Goal: Task Accomplishment & Management: Complete application form

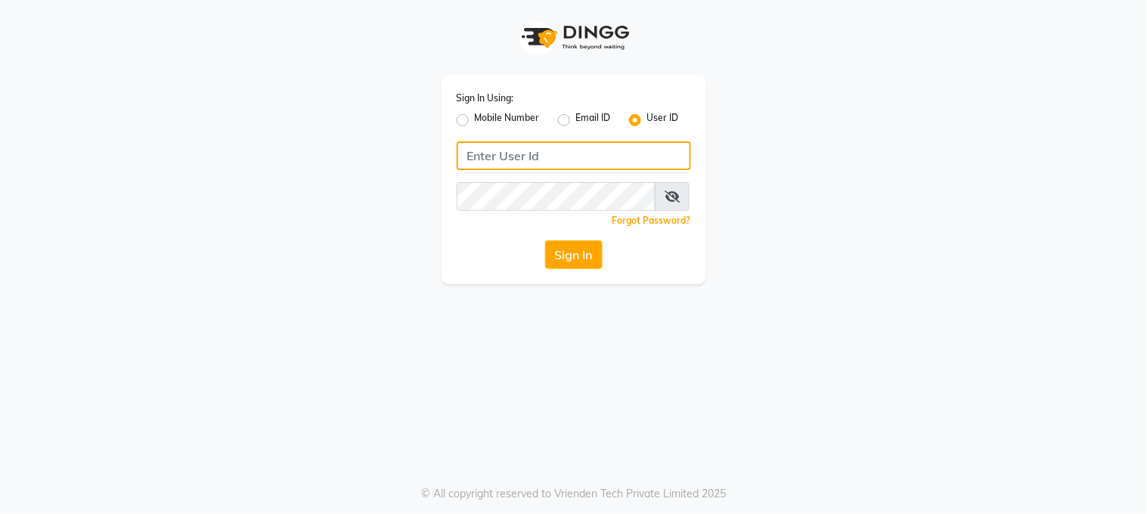
click at [496, 156] on input "Username" at bounding box center [574, 155] width 234 height 29
click at [497, 157] on input "Username" at bounding box center [574, 155] width 234 height 29
type input "marias"
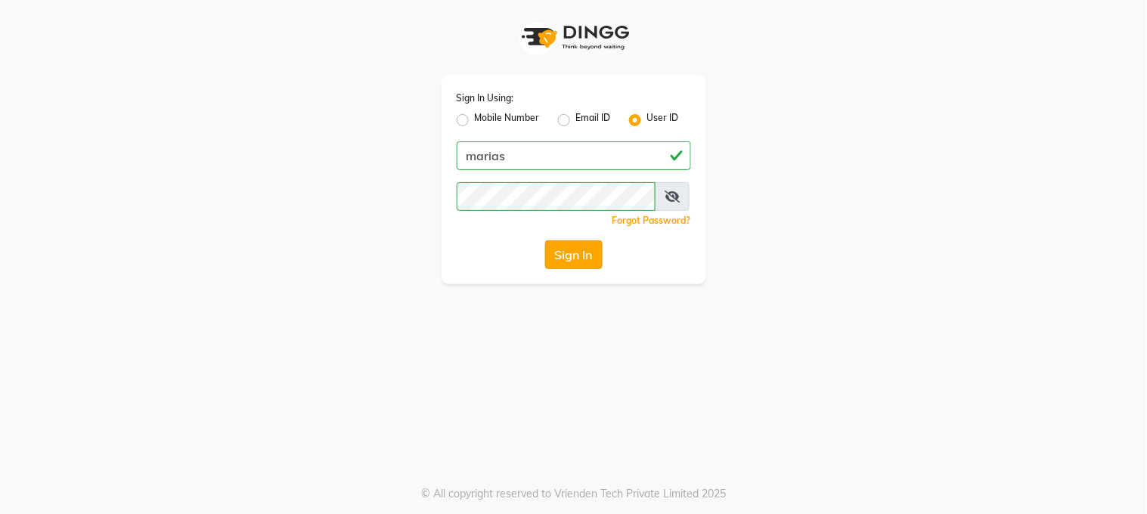
click at [563, 255] on button "Sign In" at bounding box center [573, 254] width 57 height 29
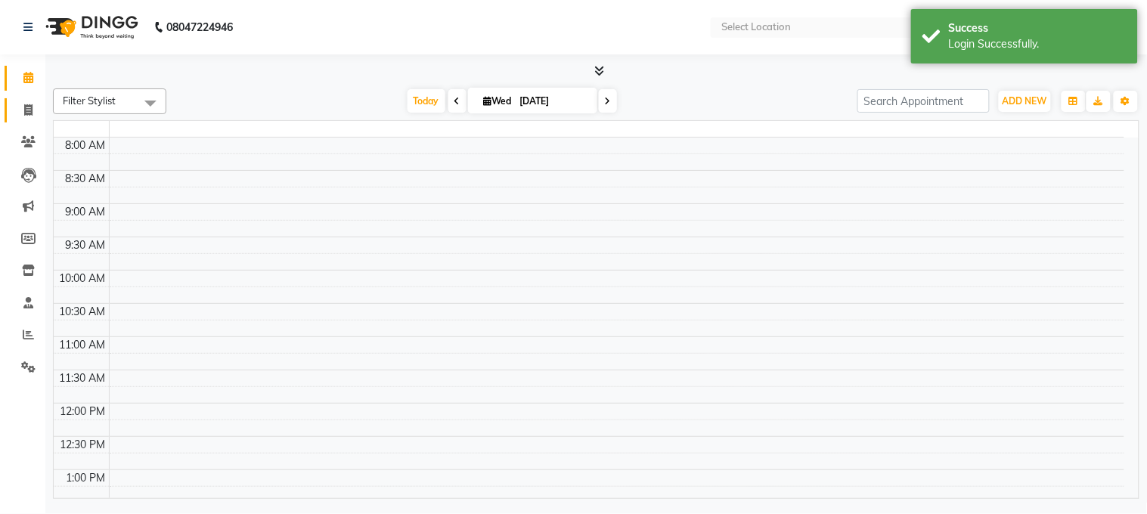
click at [34, 110] on span at bounding box center [28, 110] width 26 height 17
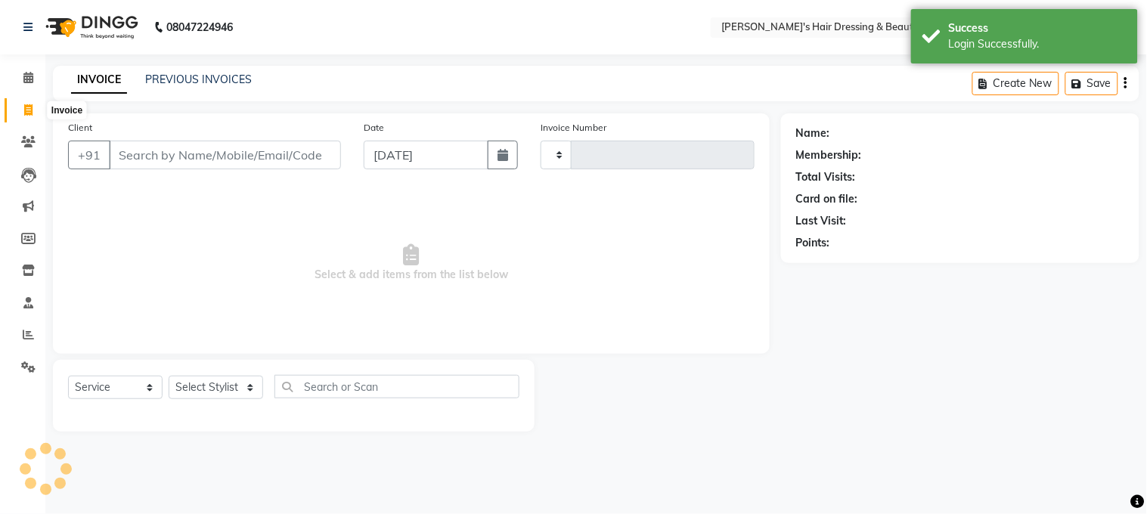
click at [32, 109] on icon at bounding box center [28, 109] width 8 height 11
select select "service"
select select "en"
click at [188, 153] on input "Client" at bounding box center [225, 155] width 232 height 29
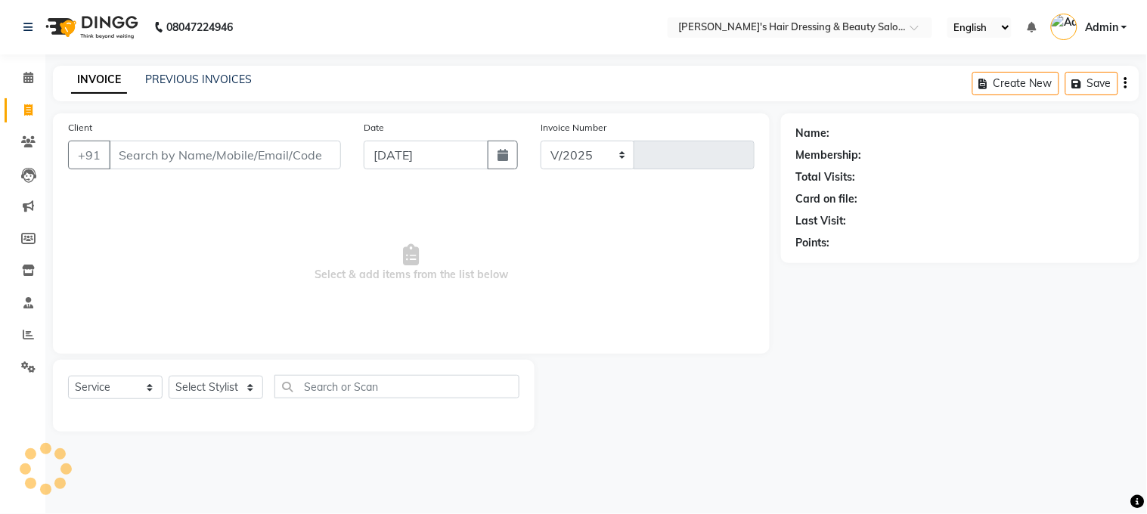
select select "4981"
type input "0201"
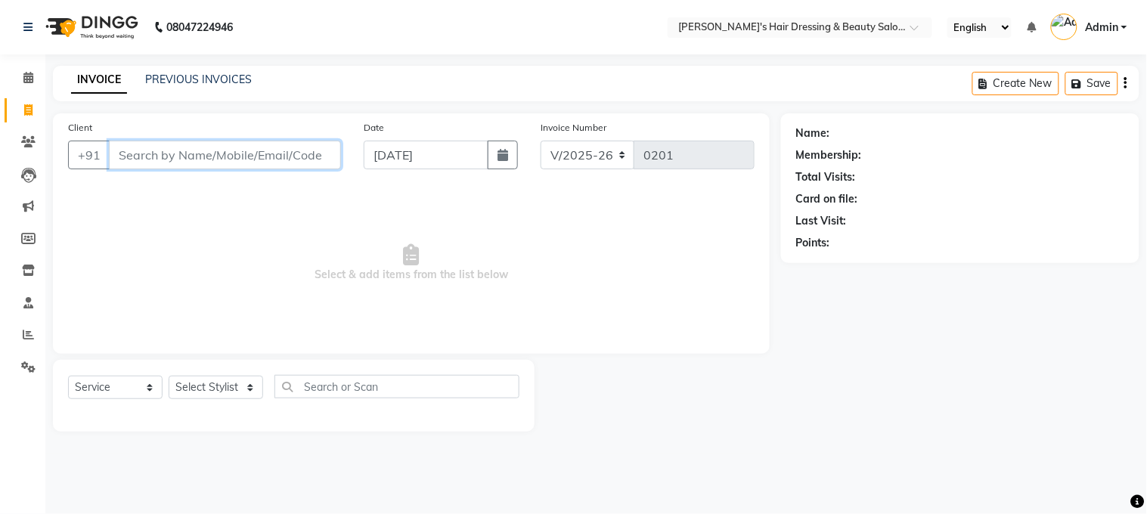
click at [229, 148] on input "Client" at bounding box center [225, 155] width 232 height 29
type input "8"
click at [258, 153] on input "8" at bounding box center [225, 155] width 232 height 29
click at [257, 151] on input "8" at bounding box center [225, 155] width 232 height 29
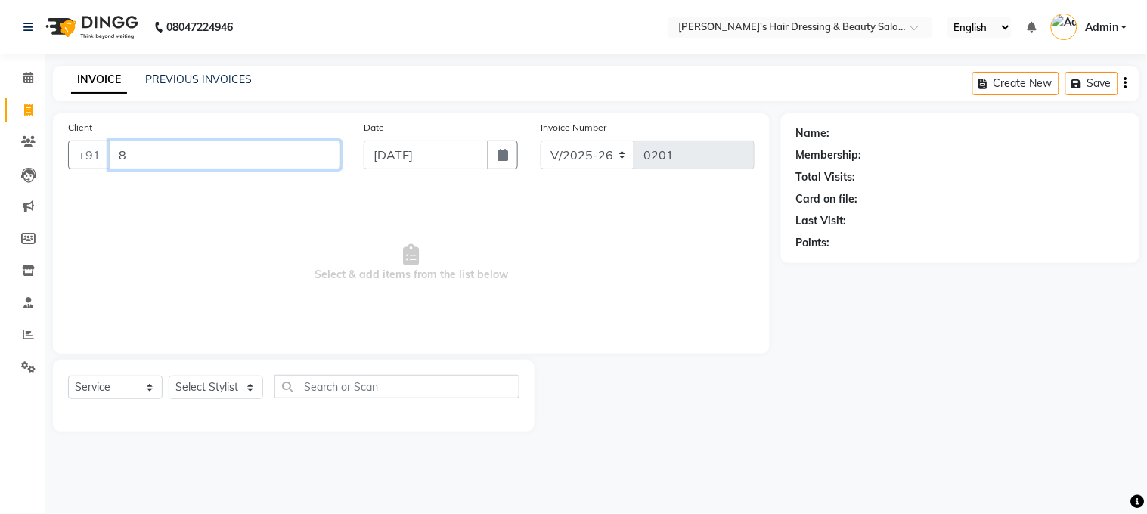
click at [257, 151] on input "8" at bounding box center [225, 155] width 232 height 29
type input "8390947735"
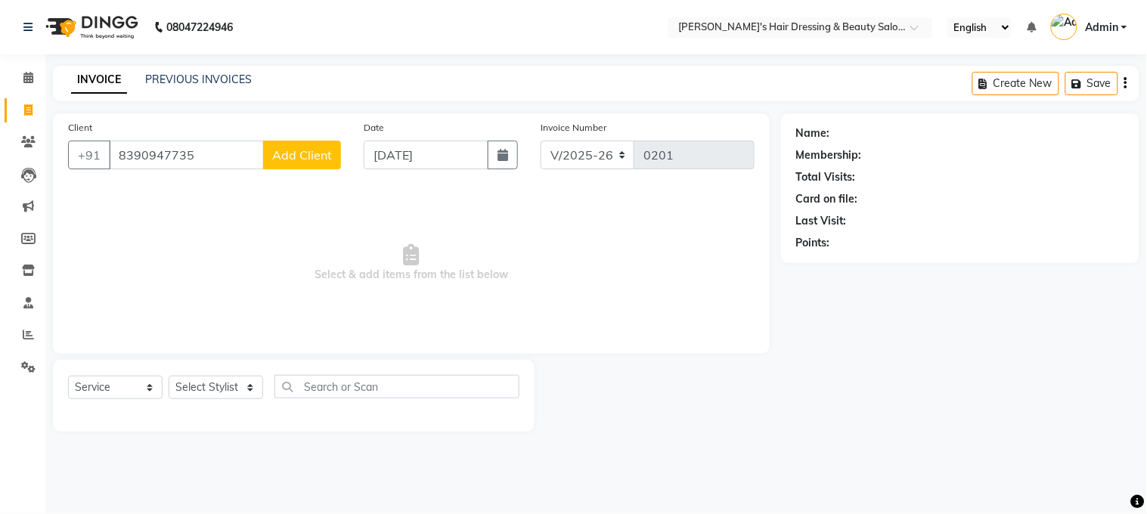
click at [308, 154] on span "Add Client" at bounding box center [302, 154] width 60 height 15
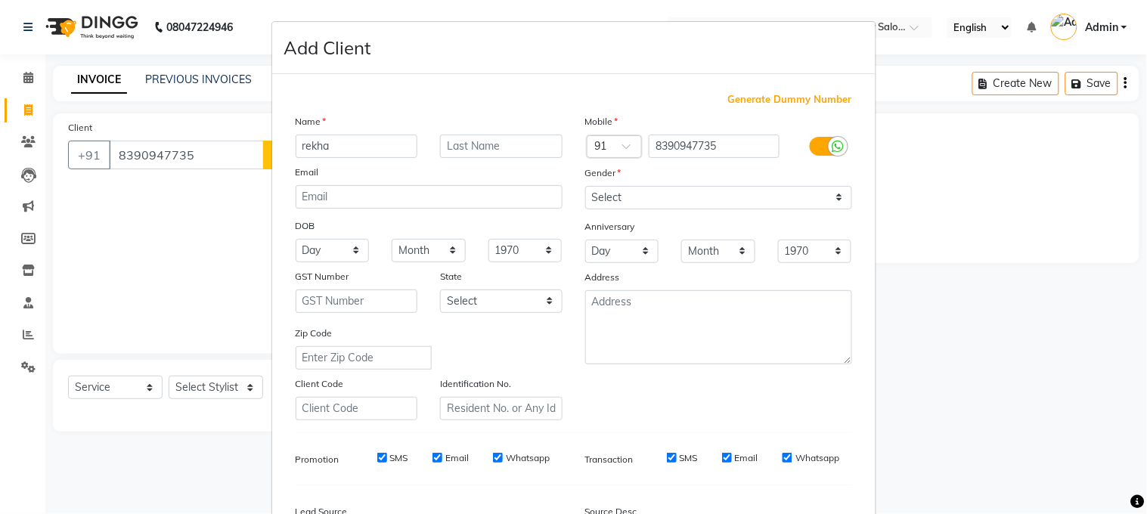
type input "rekha"
click at [647, 199] on select "Select [DEMOGRAPHIC_DATA] [DEMOGRAPHIC_DATA] Other Prefer Not To Say" at bounding box center [718, 197] width 267 height 23
select select "[DEMOGRAPHIC_DATA]"
click at [585, 186] on select "Select [DEMOGRAPHIC_DATA] [DEMOGRAPHIC_DATA] Other Prefer Not To Say" at bounding box center [718, 197] width 267 height 23
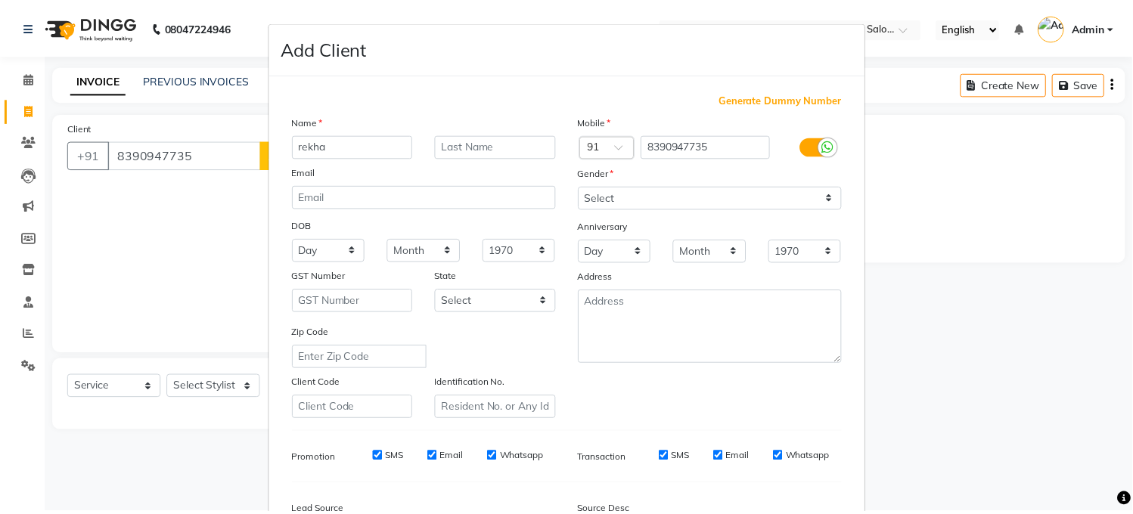
scroll to position [185, 0]
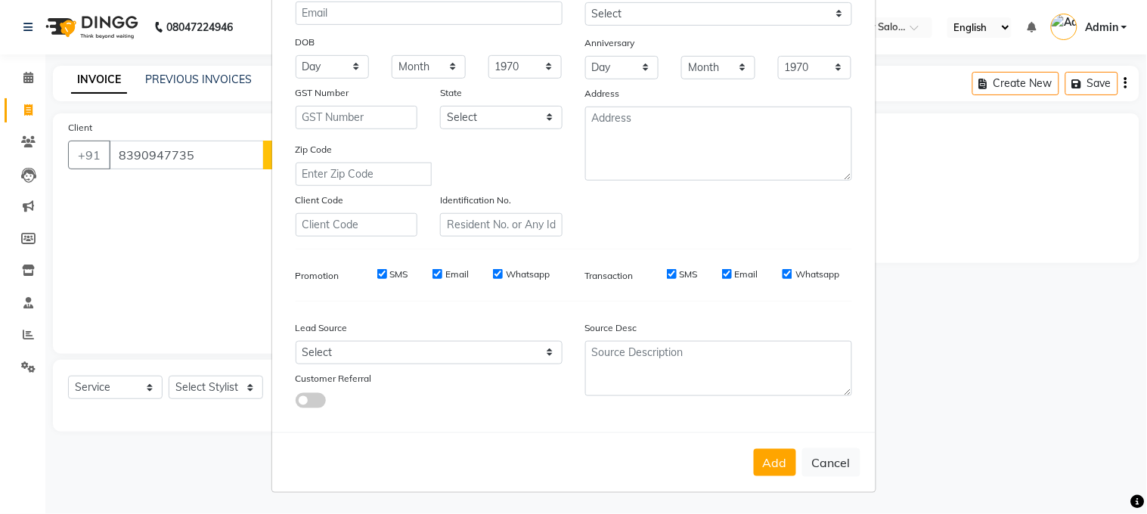
click at [775, 458] on button "Add" at bounding box center [775, 462] width 42 height 27
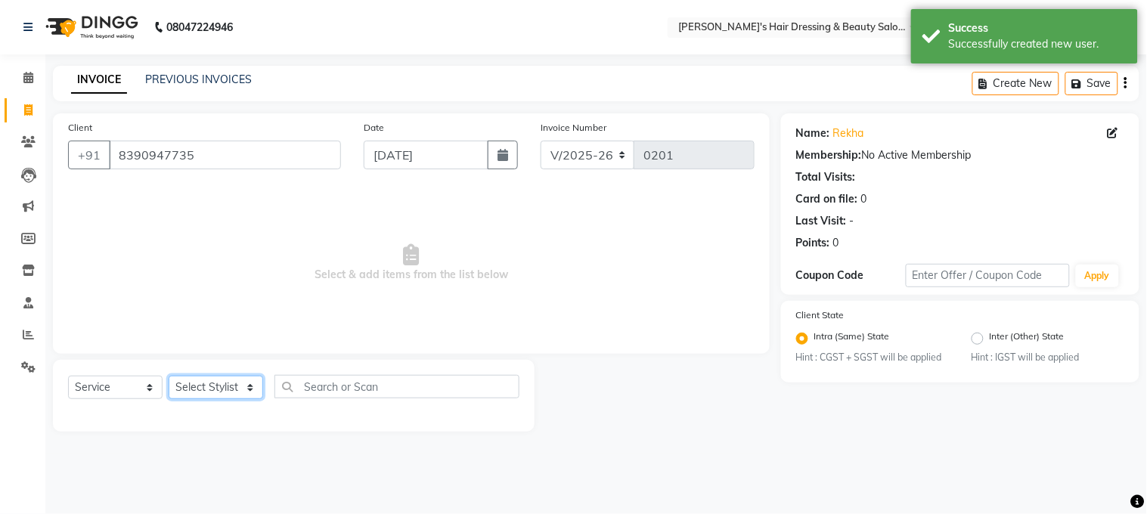
click at [225, 383] on select "Select Stylist [PERSON_NAME] [PERSON_NAME] pooja ruffina swati" at bounding box center [216, 387] width 95 height 23
click at [219, 382] on select "Select Stylist [PERSON_NAME] [PERSON_NAME] pooja ruffina swati" at bounding box center [216, 387] width 95 height 23
click at [218, 381] on select "Select Stylist [PERSON_NAME] [PERSON_NAME] pooja ruffina swati" at bounding box center [216, 387] width 95 height 23
click at [221, 393] on select "Select Stylist [PERSON_NAME] [PERSON_NAME] pooja ruffina swati" at bounding box center [216, 387] width 95 height 23
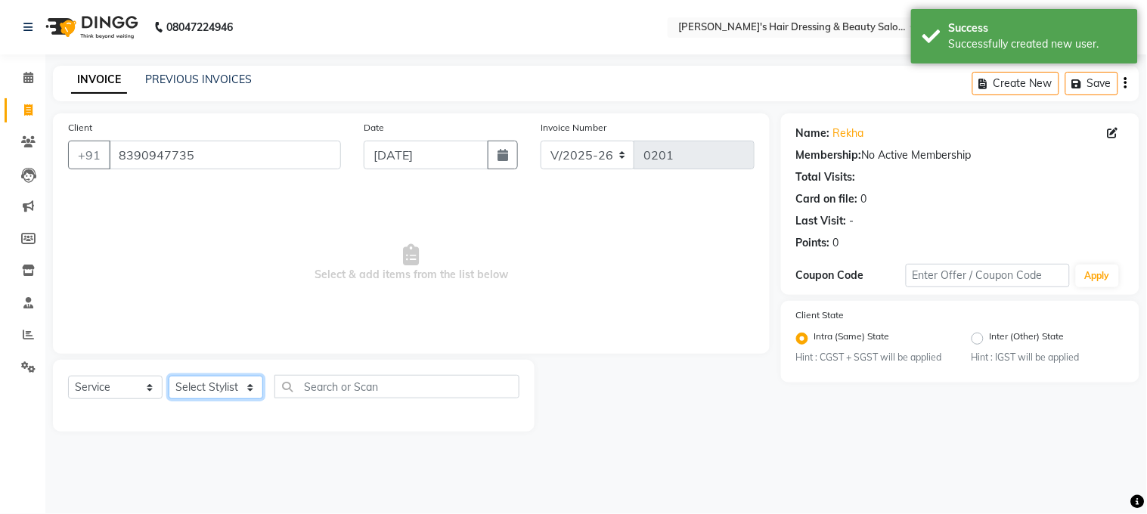
select select "31849"
click at [169, 377] on select "Select Stylist [PERSON_NAME] [PERSON_NAME] pooja ruffina swati" at bounding box center [216, 387] width 95 height 23
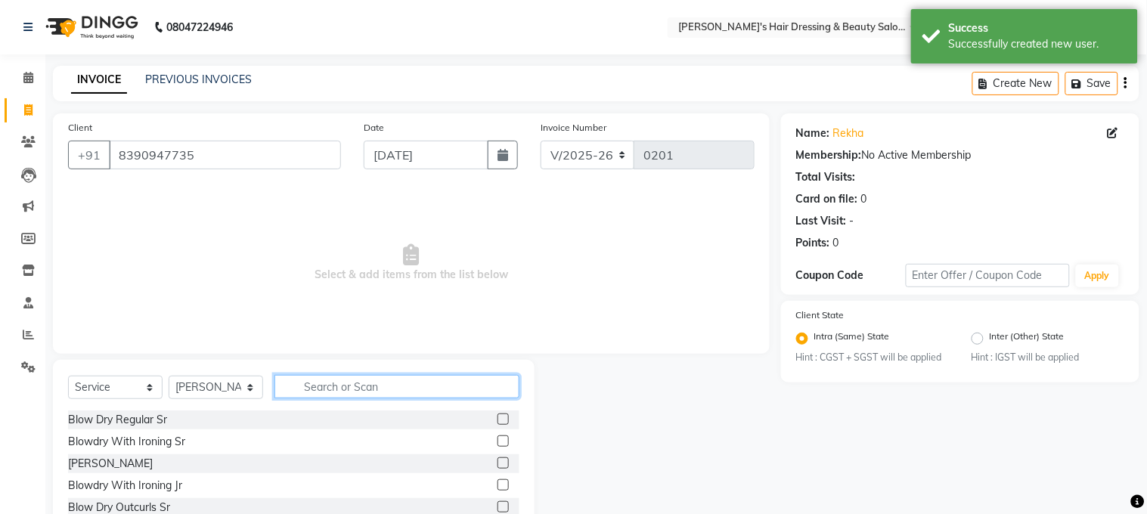
click at [393, 378] on input "text" at bounding box center [396, 386] width 245 height 23
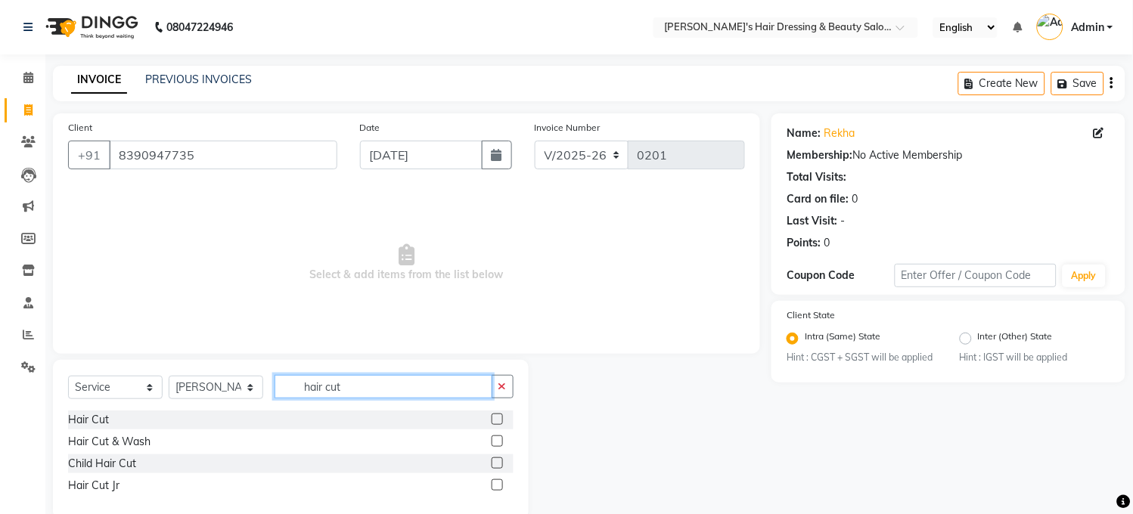
type input "hair cut"
click at [501, 417] on label at bounding box center [497, 419] width 11 height 11
click at [501, 417] on input "checkbox" at bounding box center [497, 420] width 10 height 10
click at [501, 417] on label at bounding box center [497, 419] width 11 height 11
click at [501, 417] on input "checkbox" at bounding box center [497, 420] width 10 height 10
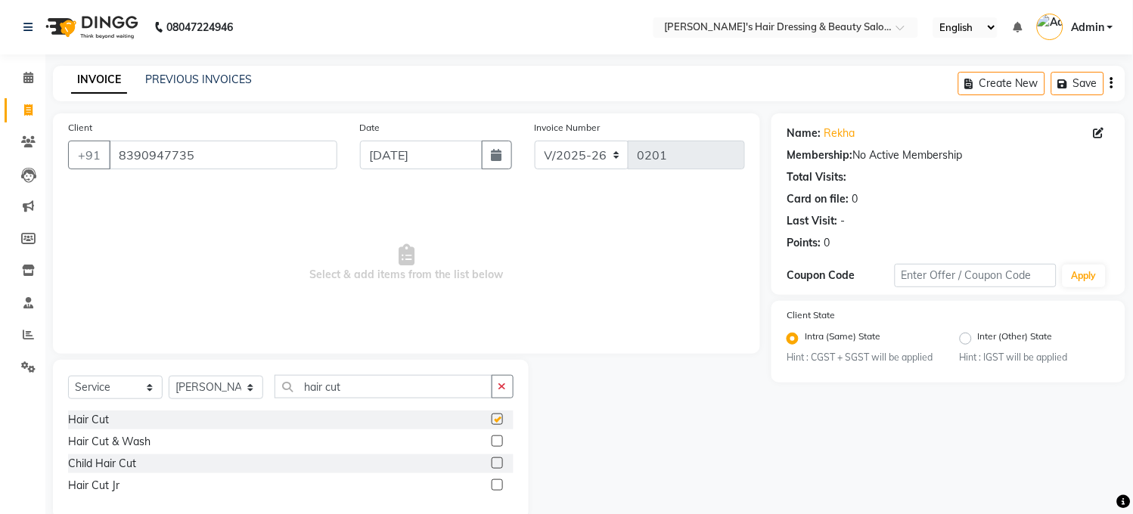
checkbox input "false"
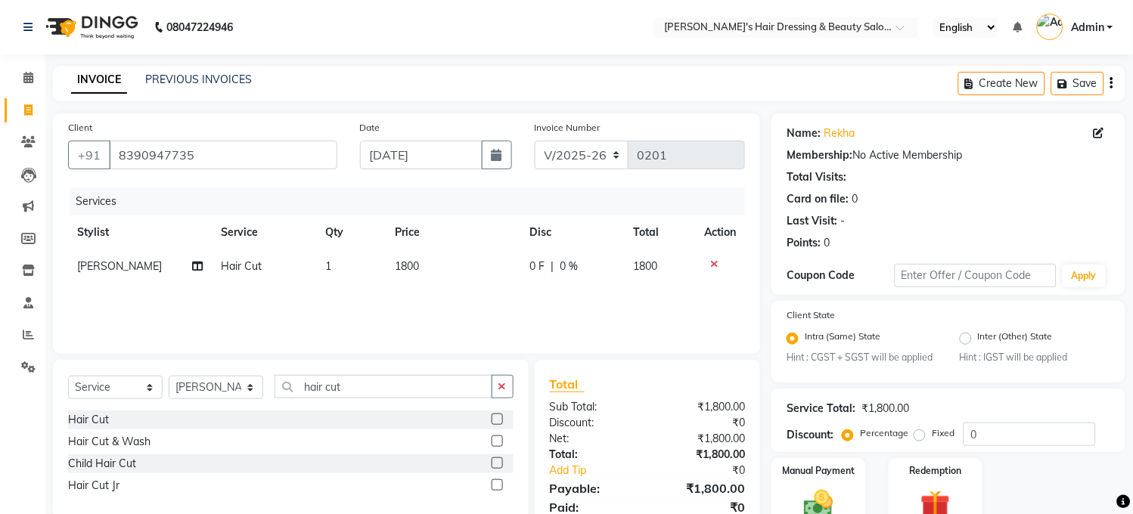
click at [458, 272] on td "1800" at bounding box center [453, 267] width 135 height 34
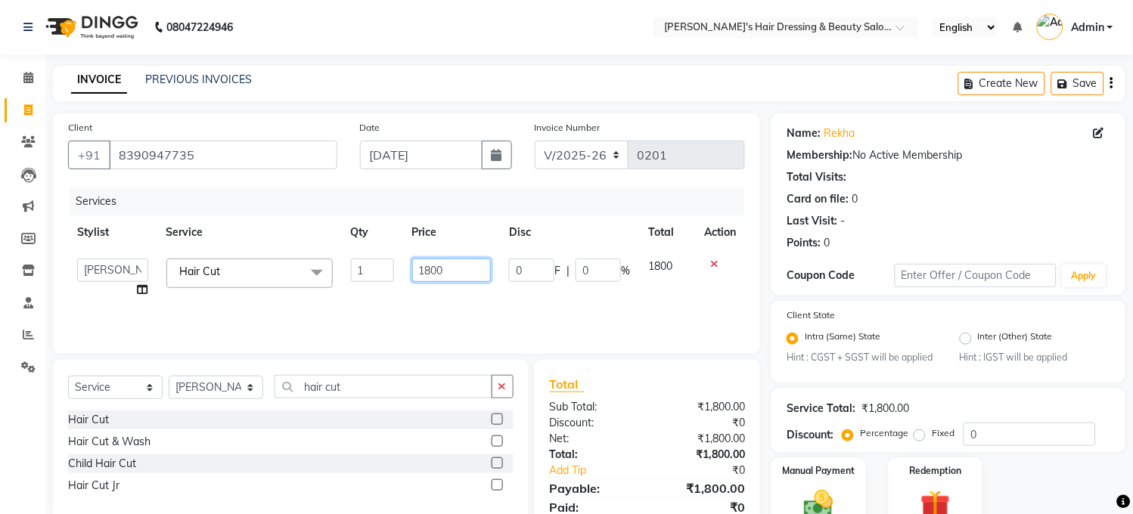
click at [461, 271] on input "1800" at bounding box center [451, 270] width 79 height 23
type input "1"
type input "2000"
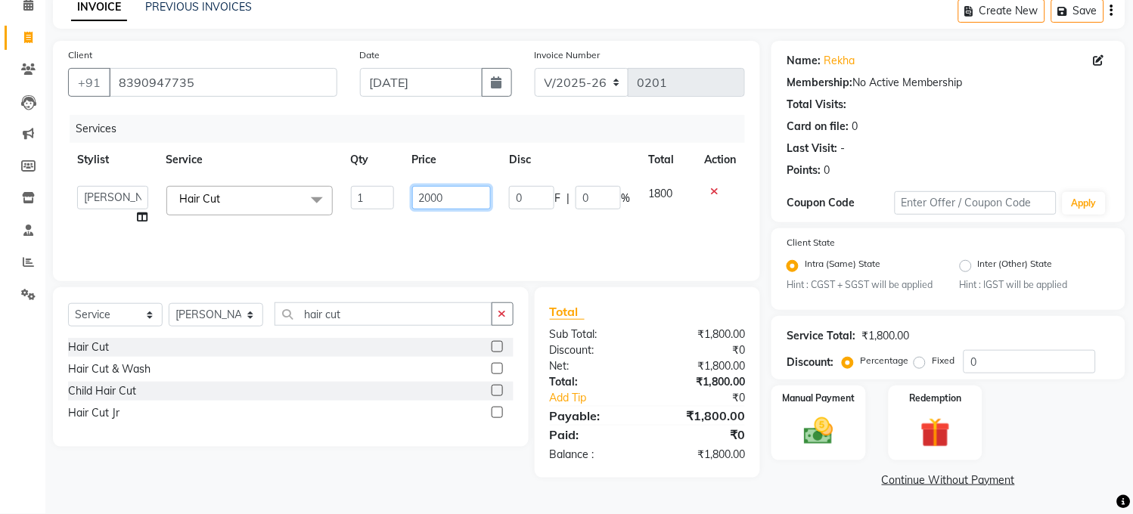
scroll to position [86, 0]
click at [814, 429] on img at bounding box center [819, 432] width 50 height 36
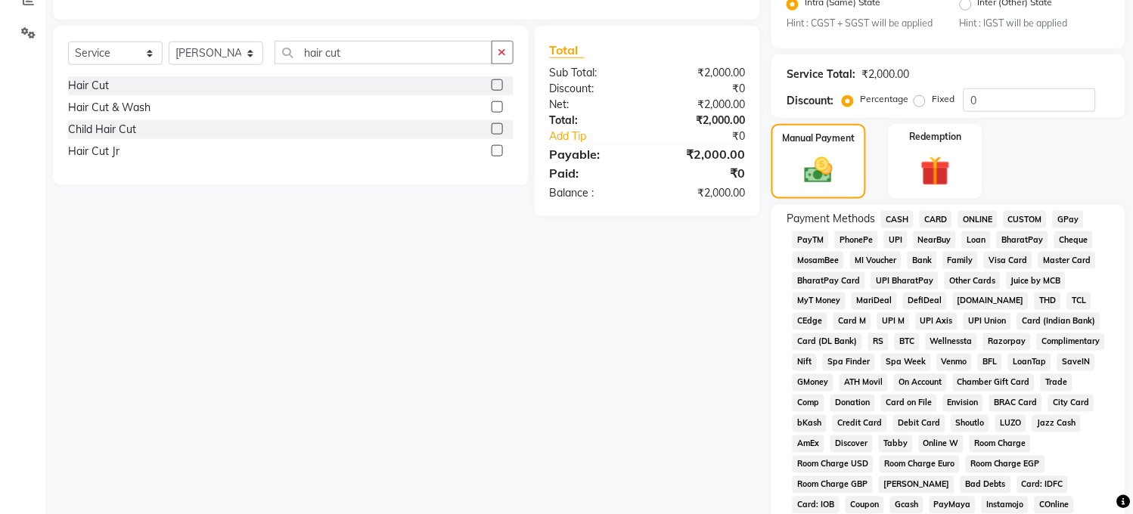
scroll to position [409, 0]
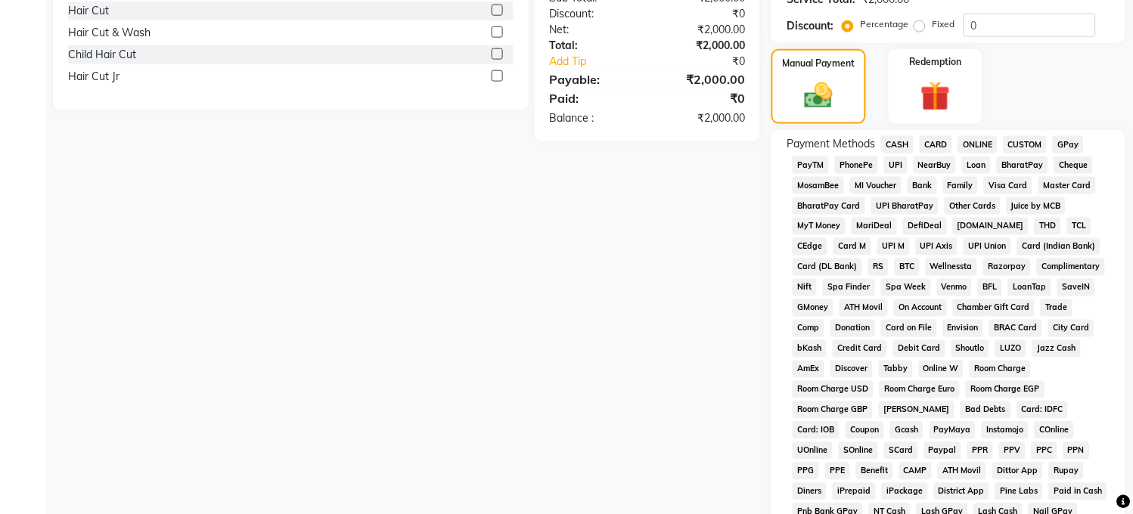
click at [802, 174] on span "PayTM" at bounding box center [810, 165] width 36 height 17
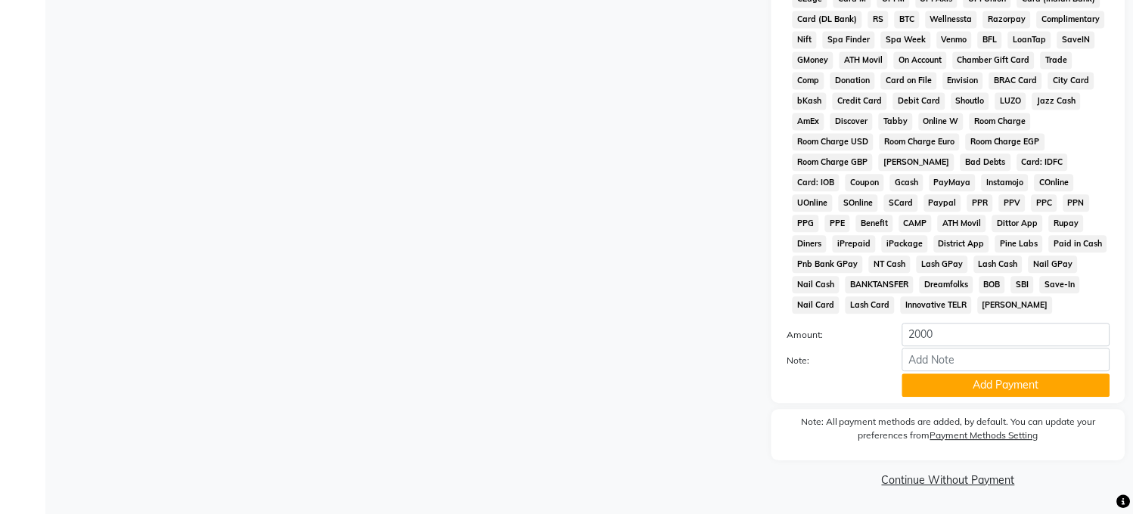
scroll to position [671, 0]
click at [970, 392] on button "Add Payment" at bounding box center [1006, 385] width 208 height 23
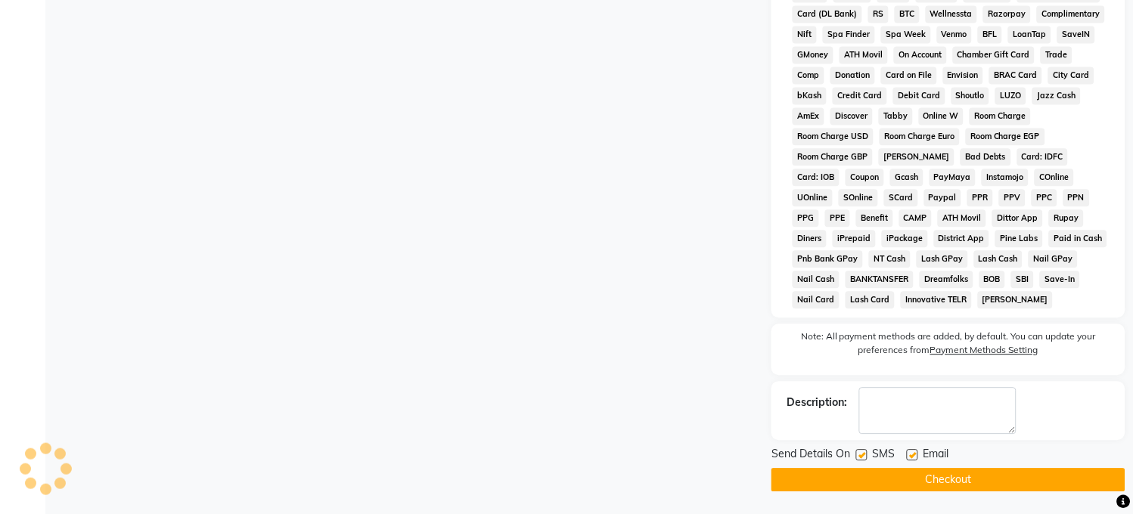
click at [862, 461] on label at bounding box center [861, 454] width 11 height 11
click at [862, 461] on input "checkbox" at bounding box center [861, 456] width 10 height 10
checkbox input "false"
click at [913, 461] on label at bounding box center [912, 454] width 11 height 11
click at [913, 461] on input "checkbox" at bounding box center [912, 456] width 10 height 10
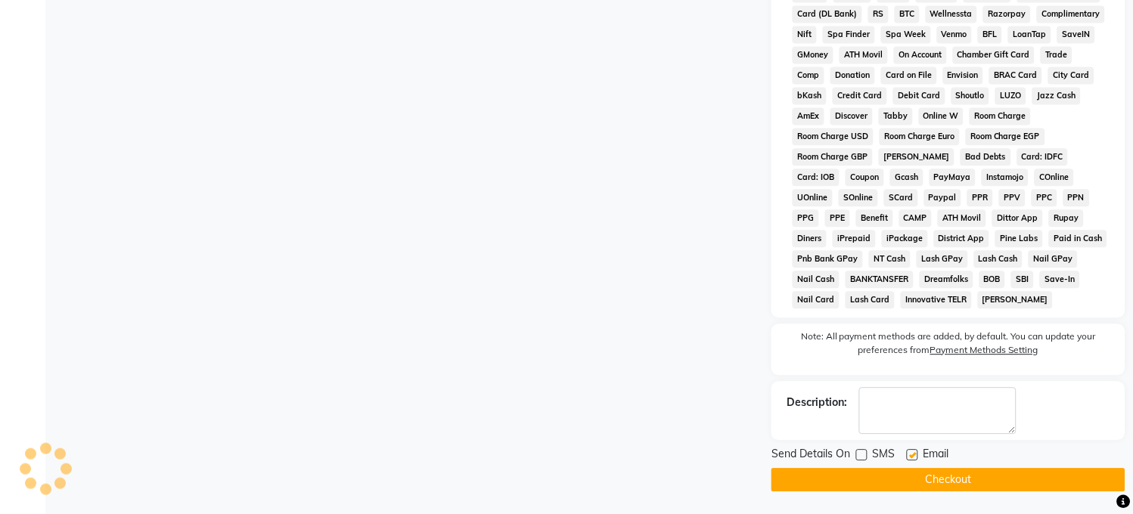
checkbox input "false"
click at [907, 481] on button "Checkout" at bounding box center [948, 479] width 354 height 23
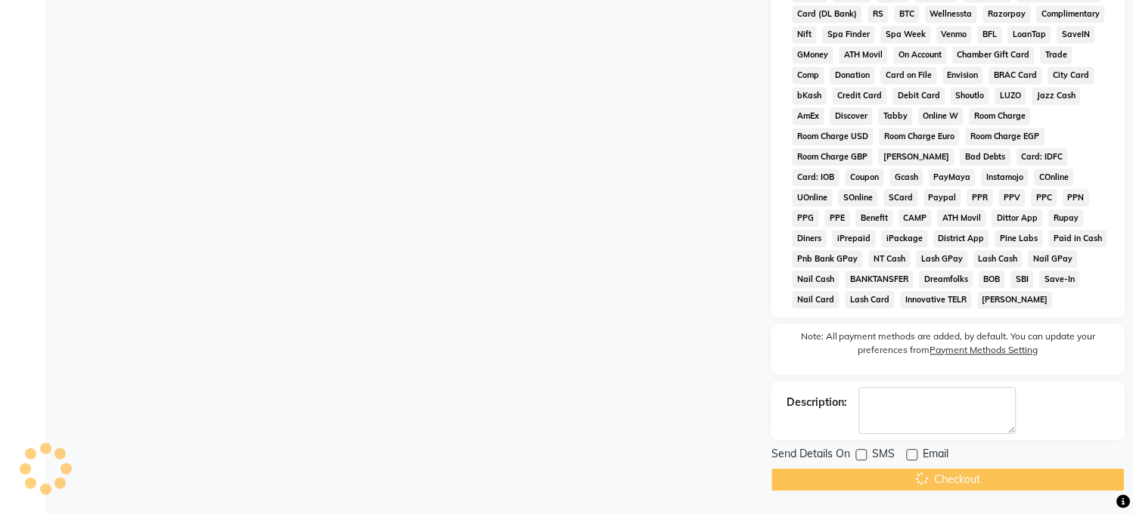
click at [898, 488] on div "Checkout" at bounding box center [948, 479] width 354 height 23
click at [923, 488] on div "Checkout" at bounding box center [948, 479] width 354 height 23
click at [871, 482] on div "Checkout" at bounding box center [948, 479] width 354 height 23
click at [821, 492] on div "Checkout" at bounding box center [948, 479] width 354 height 23
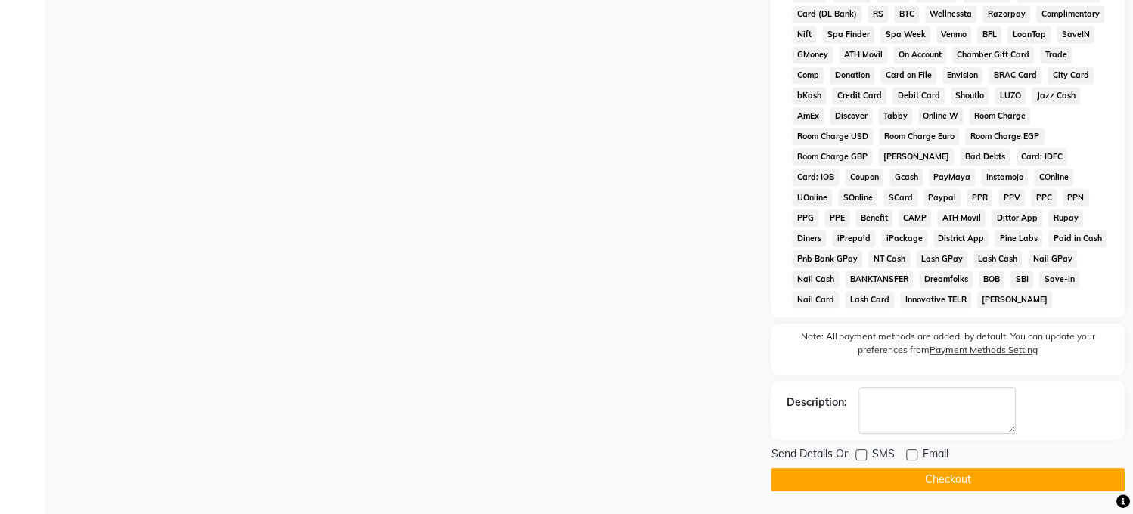
click at [941, 465] on span "Email" at bounding box center [936, 455] width 26 height 19
click at [942, 492] on button "Checkout" at bounding box center [948, 479] width 354 height 23
click at [942, 492] on div "Checkout" at bounding box center [948, 479] width 354 height 23
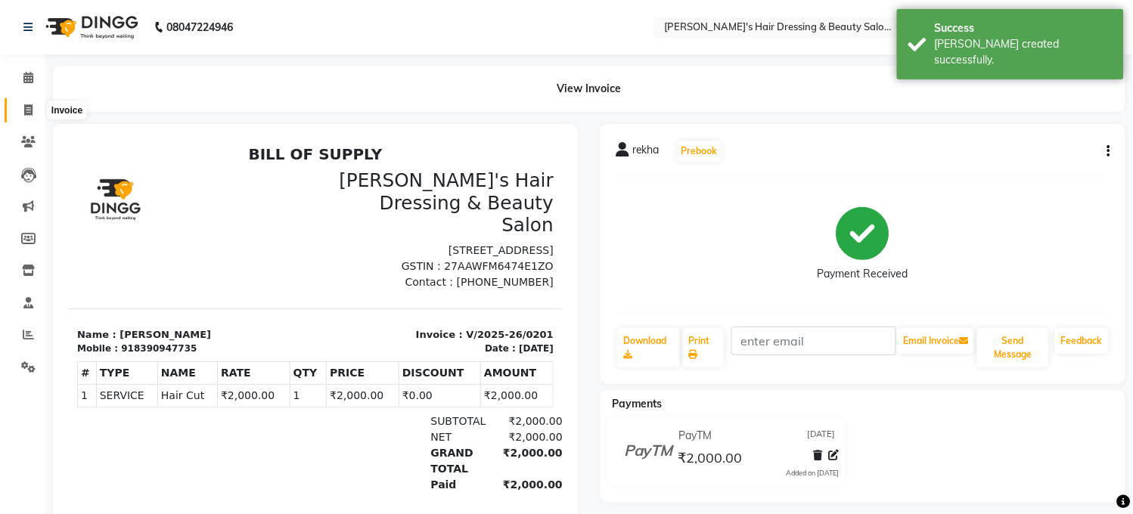
click at [24, 110] on icon at bounding box center [28, 109] width 8 height 11
select select "service"
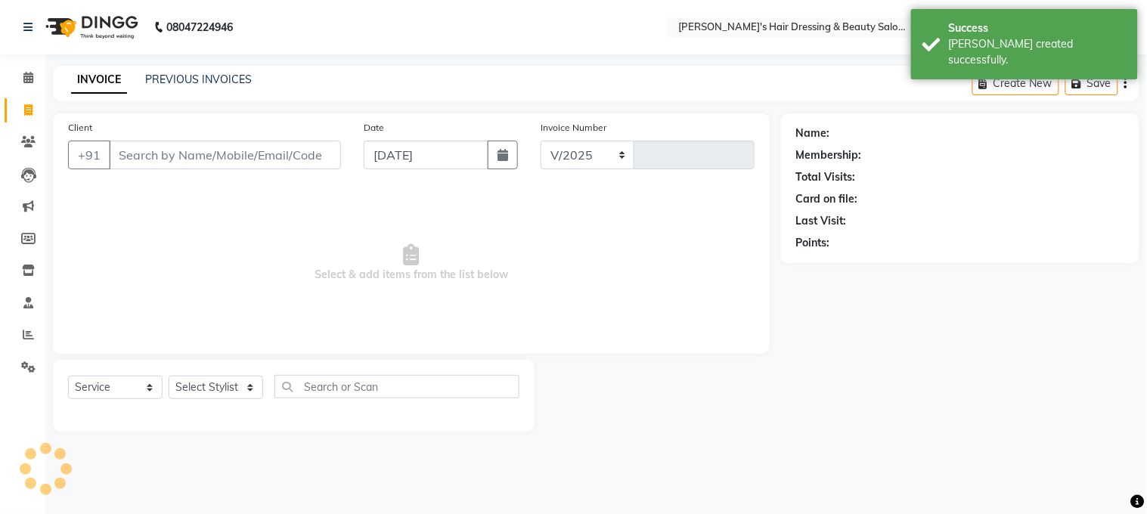
select select "4981"
type input "0202"
click at [204, 153] on input "Client" at bounding box center [225, 155] width 232 height 29
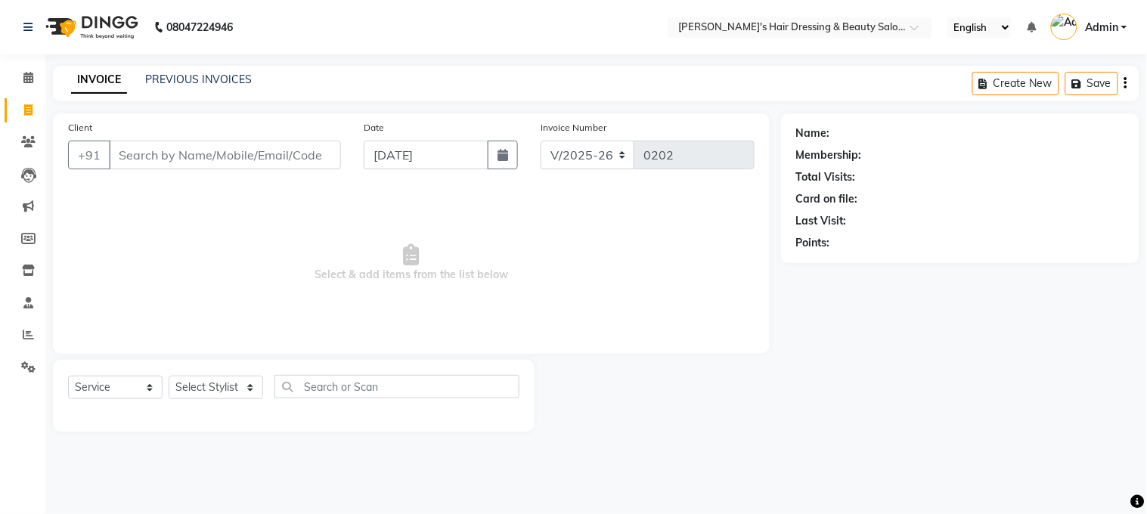
click at [229, 160] on input "Client" at bounding box center [225, 155] width 232 height 29
click at [25, 108] on icon at bounding box center [28, 109] width 8 height 11
select select "service"
type input "0202"
select select "4981"
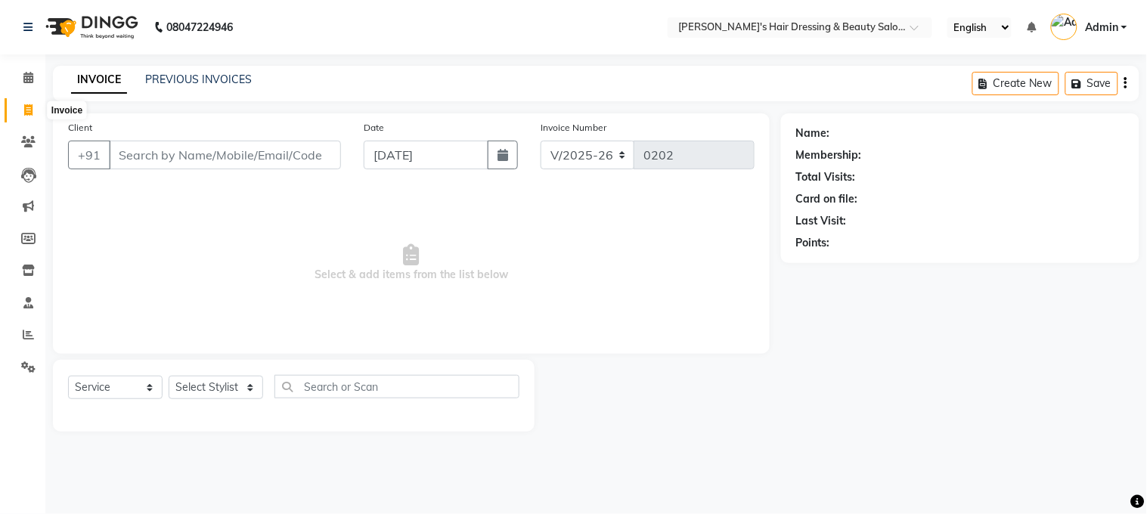
click at [29, 108] on icon at bounding box center [28, 109] width 8 height 11
select select "service"
type input "0202"
select select "4981"
click at [237, 146] on input "Client" at bounding box center [225, 155] width 232 height 29
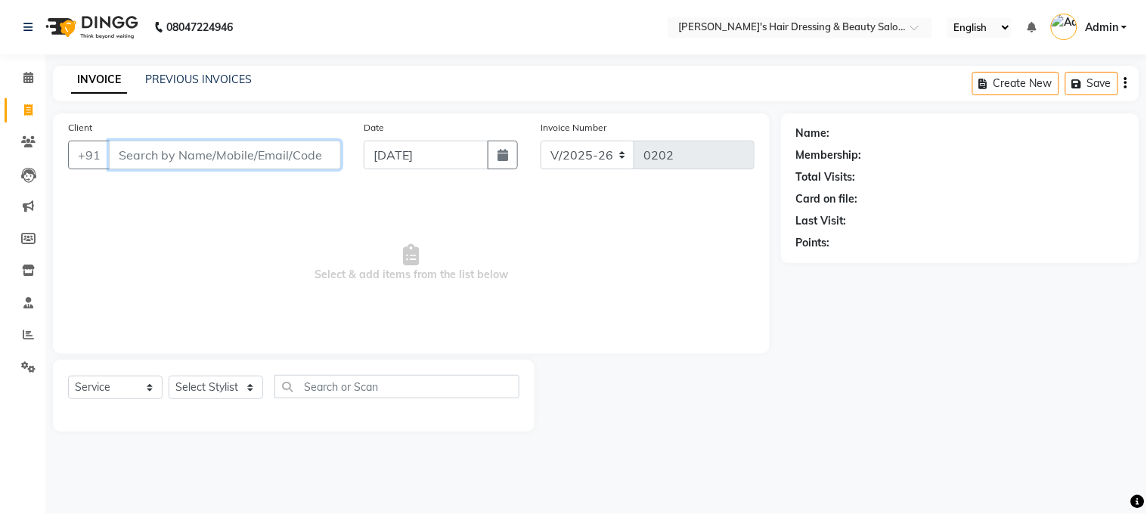
click at [237, 146] on input "Client" at bounding box center [225, 155] width 232 height 29
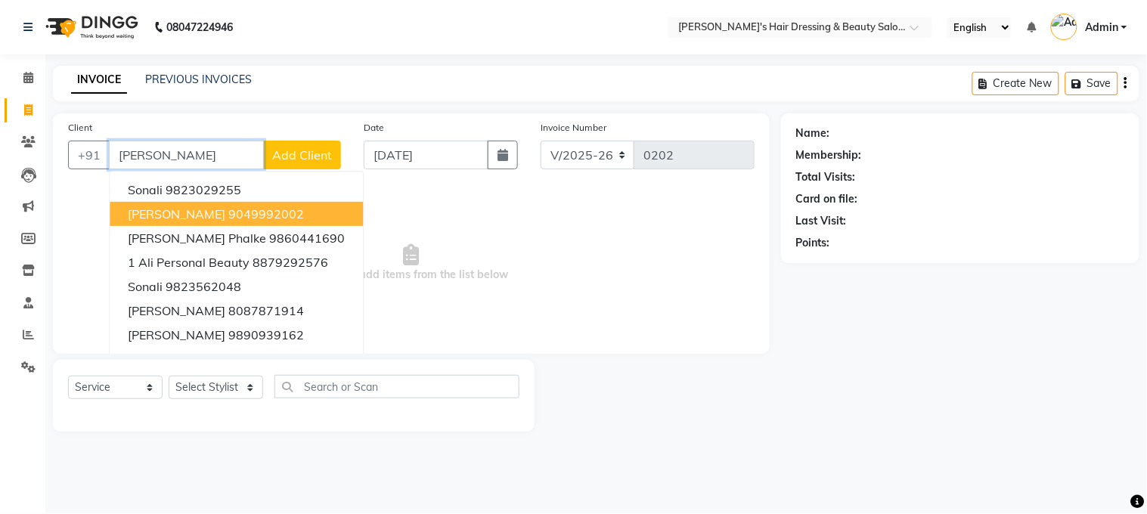
click at [228, 214] on ngb-highlight "9049992002" at bounding box center [266, 213] width 76 height 15
type input "9049992002"
click at [206, 214] on span "Select & add items from the list below" at bounding box center [411, 263] width 687 height 151
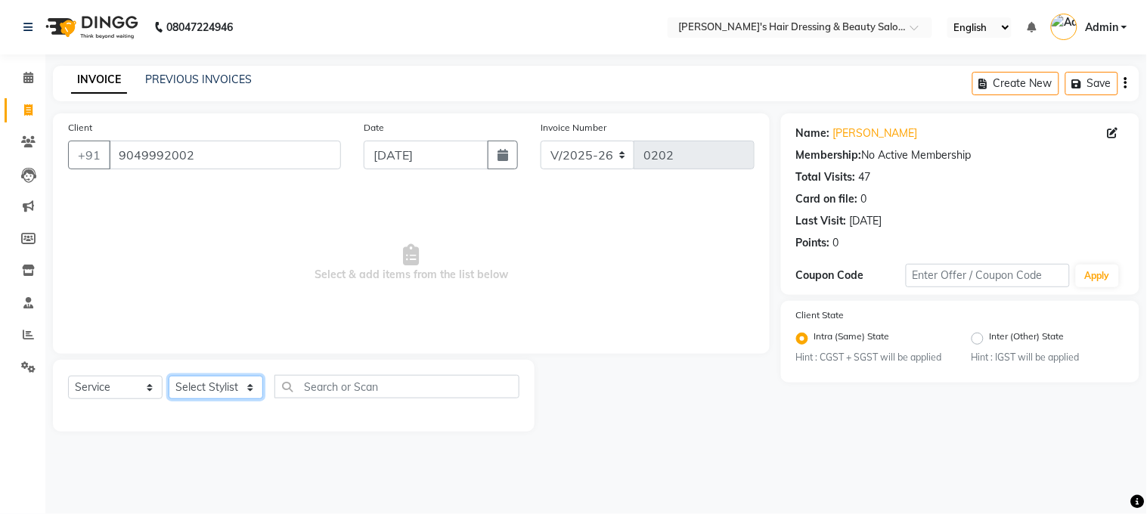
click at [206, 384] on select "Select Stylist [PERSON_NAME] [PERSON_NAME] pooja ruffina swati" at bounding box center [216, 387] width 95 height 23
select select "31850"
click at [169, 377] on select "Select Stylist [PERSON_NAME] [PERSON_NAME] pooja ruffina swati" at bounding box center [216, 387] width 95 height 23
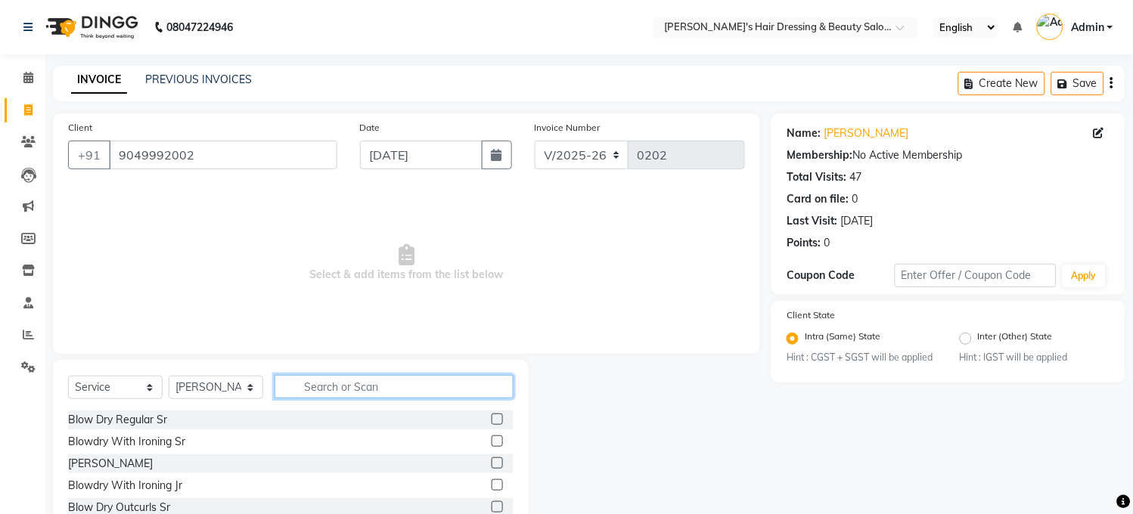
click at [336, 389] on input "text" at bounding box center [393, 386] width 239 height 23
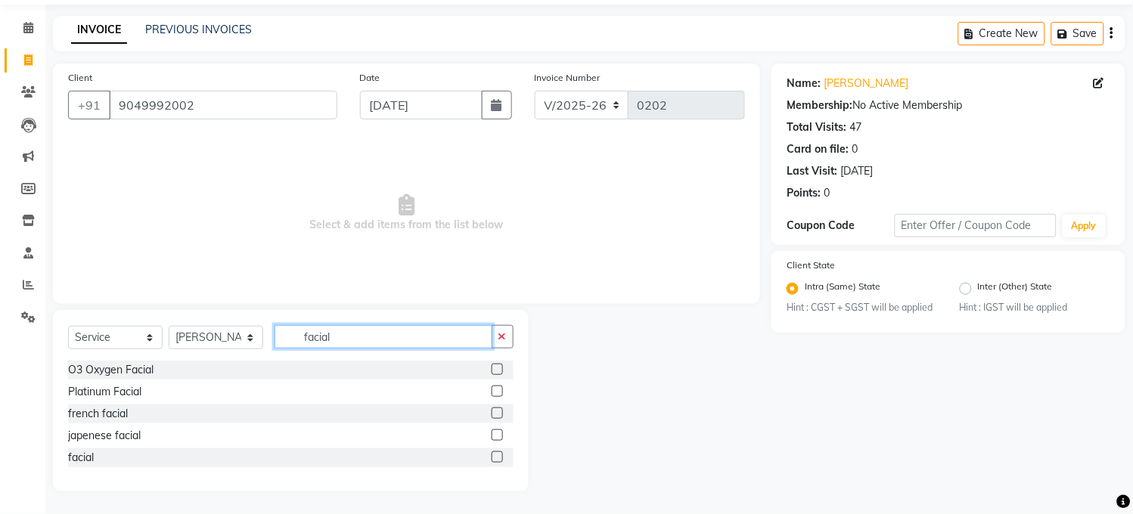
type input "facial"
click at [496, 457] on label at bounding box center [497, 456] width 11 height 11
click at [496, 457] on input "checkbox" at bounding box center [497, 458] width 10 height 10
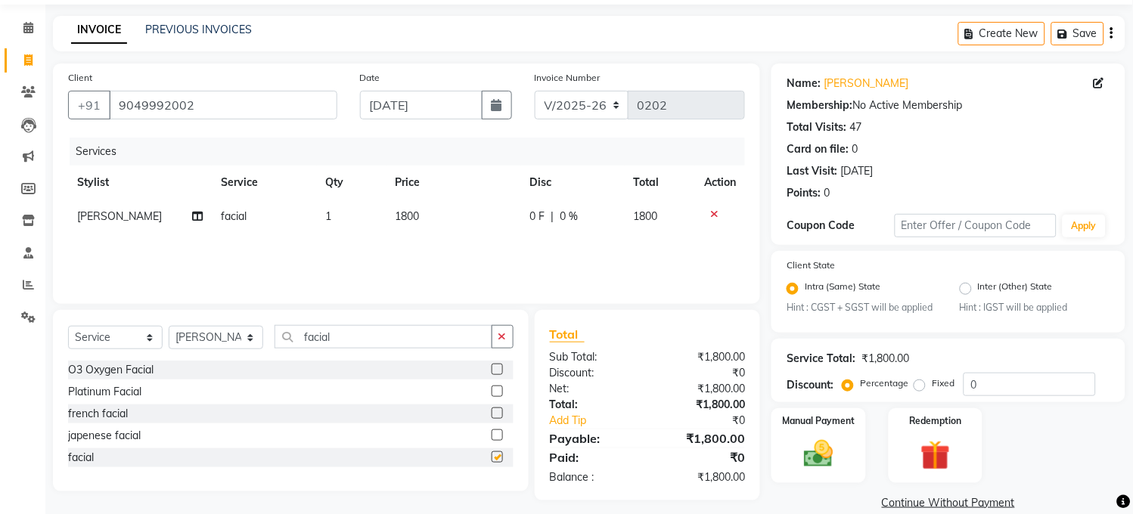
checkbox input "false"
click at [441, 215] on td "1800" at bounding box center [453, 217] width 135 height 34
select select "31850"
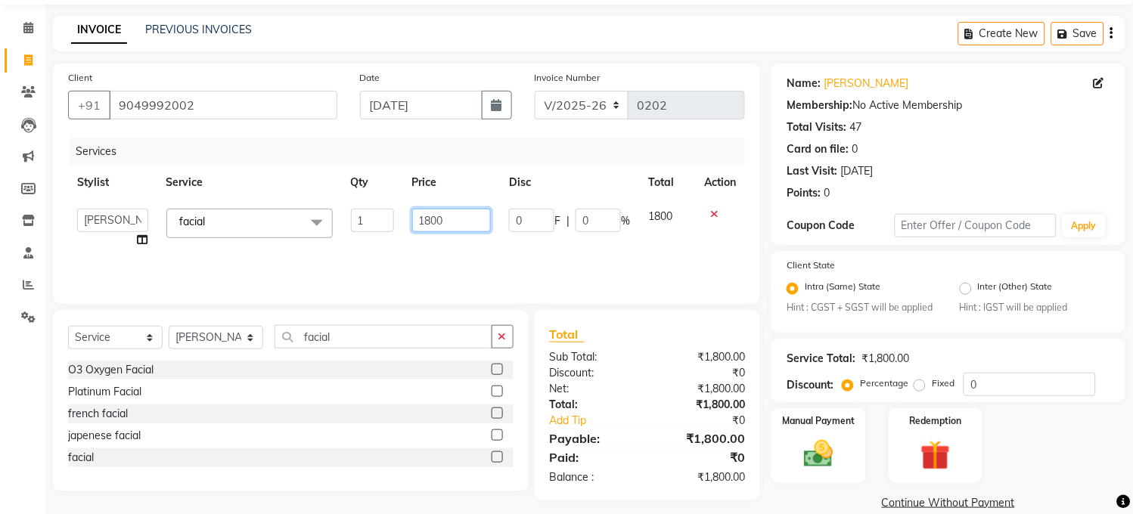
click at [451, 220] on input "1800" at bounding box center [451, 220] width 79 height 23
type input "1"
type input "6500"
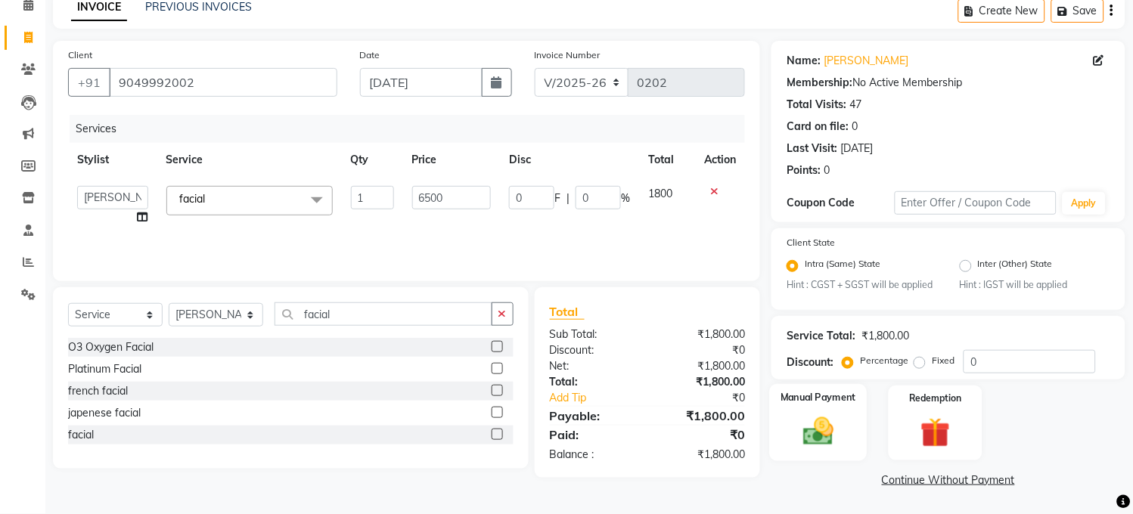
click at [800, 426] on img at bounding box center [819, 432] width 50 height 36
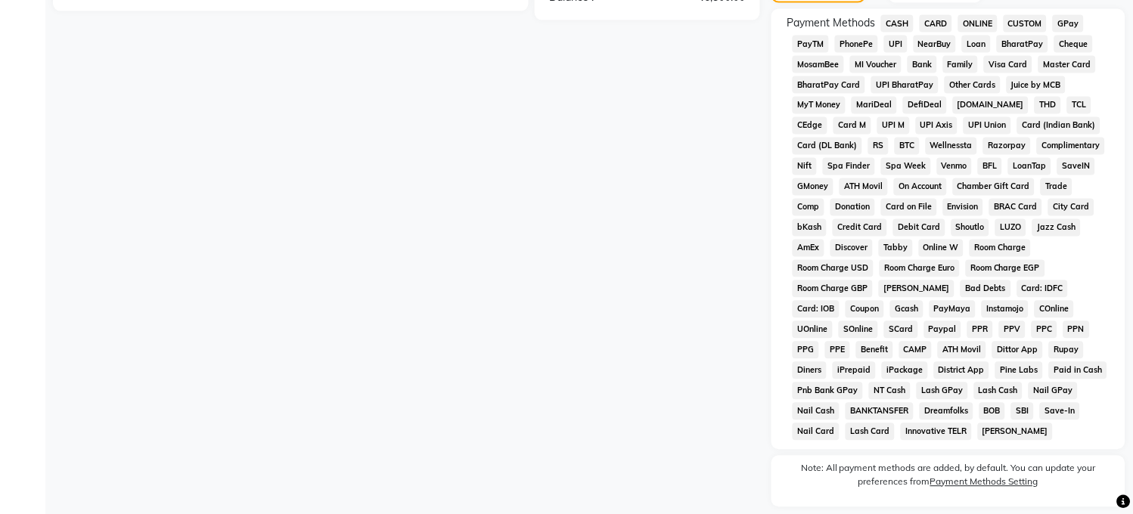
scroll to position [532, 0]
click at [810, 51] on span "PayTM" at bounding box center [810, 42] width 36 height 17
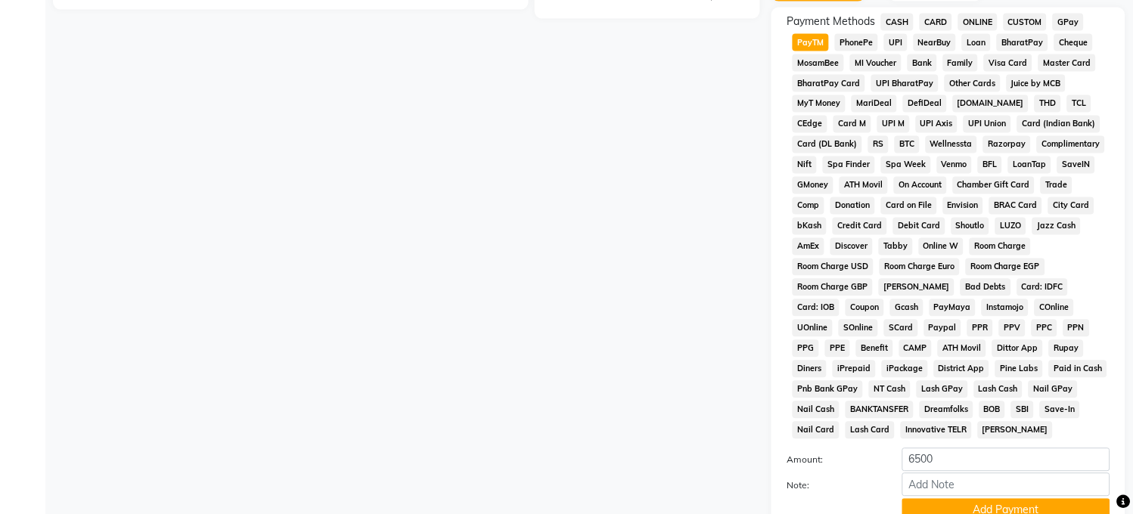
scroll to position [675, 0]
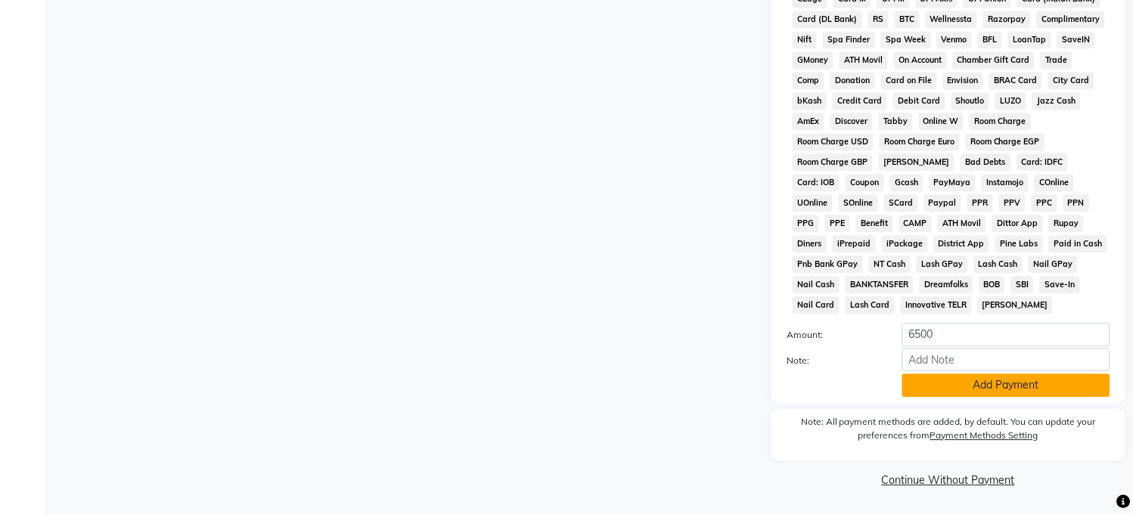
click at [978, 392] on button "Add Payment" at bounding box center [1006, 385] width 208 height 23
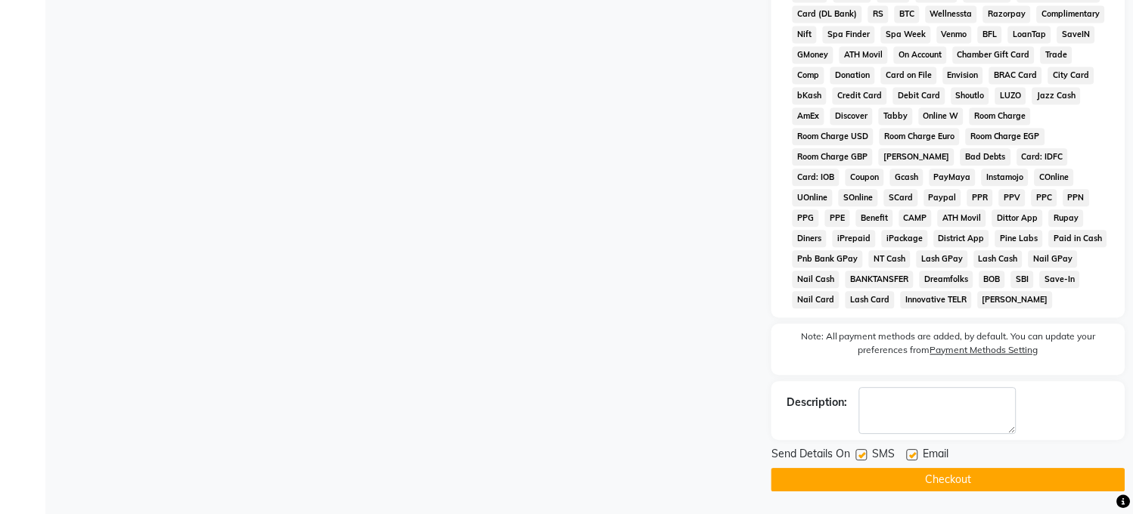
click at [862, 457] on label at bounding box center [861, 454] width 11 height 11
click at [862, 457] on input "checkbox" at bounding box center [861, 456] width 10 height 10
click at [862, 457] on label at bounding box center [861, 454] width 11 height 11
click at [862, 457] on input "checkbox" at bounding box center [861, 456] width 10 height 10
checkbox input "true"
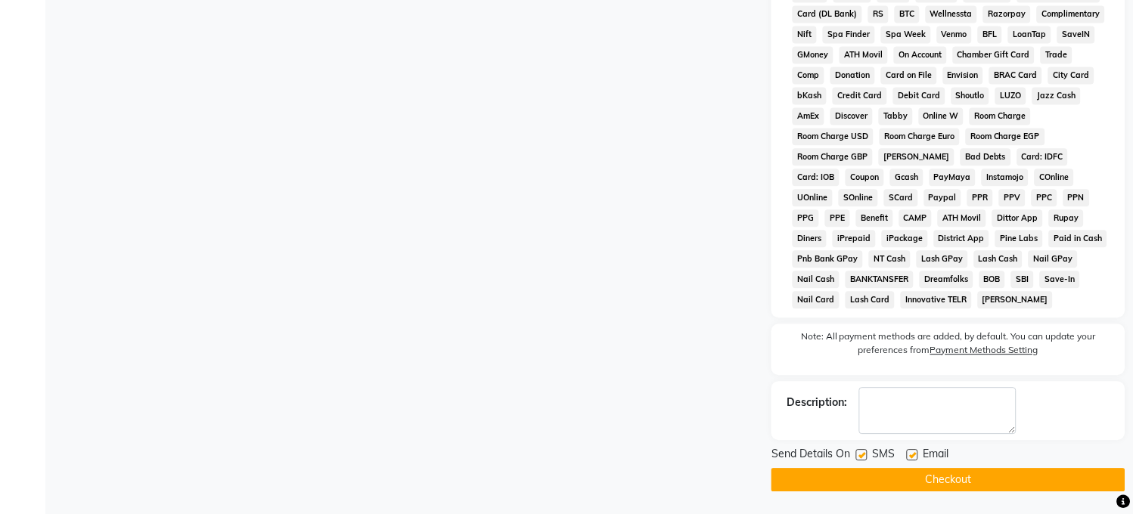
click at [915, 457] on label at bounding box center [912, 454] width 11 height 11
click at [915, 457] on input "checkbox" at bounding box center [912, 456] width 10 height 10
checkbox input "false"
click at [916, 487] on button "Checkout" at bounding box center [948, 479] width 354 height 23
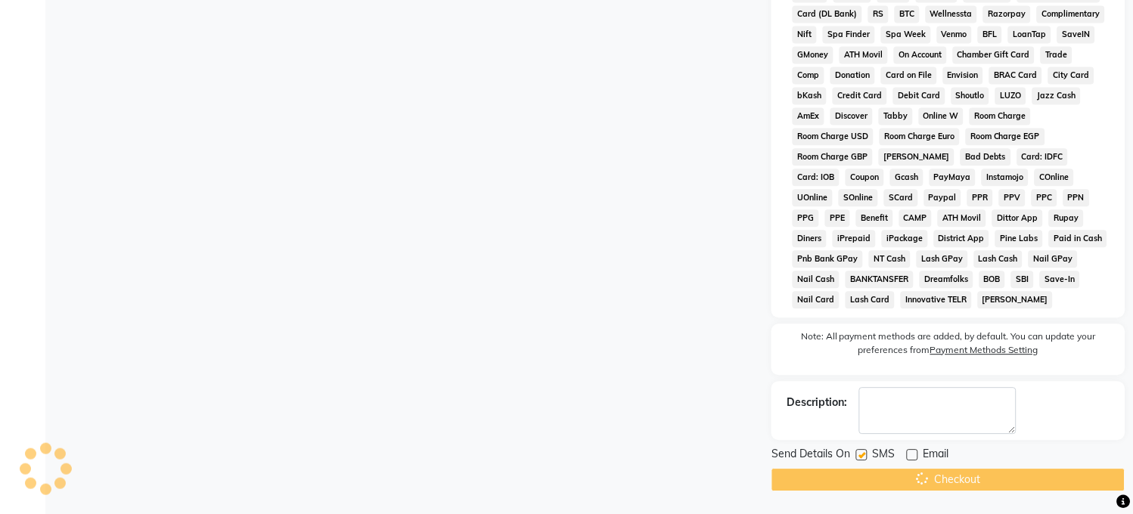
scroll to position [681, 0]
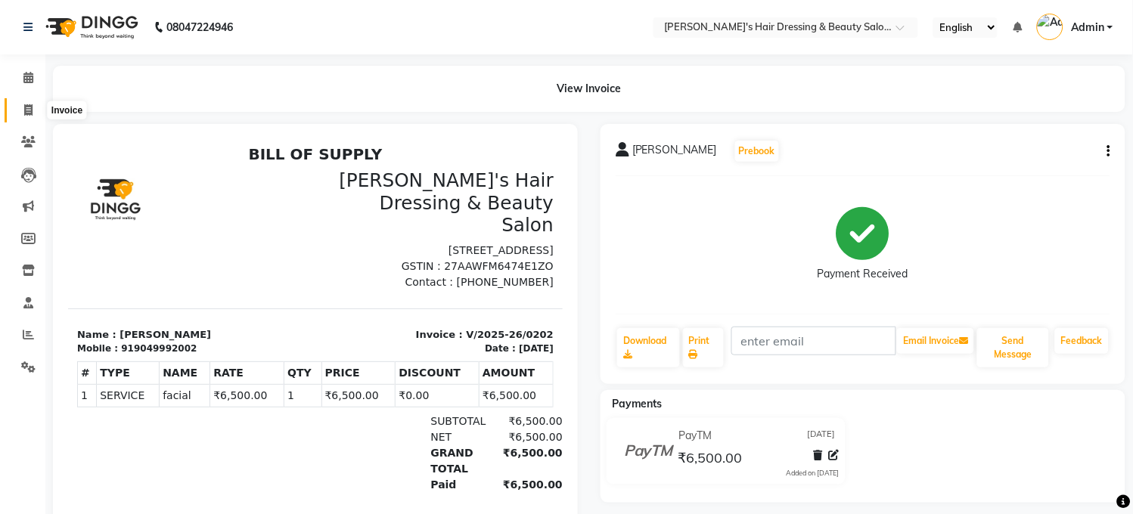
click at [25, 109] on icon at bounding box center [28, 109] width 8 height 11
select select "service"
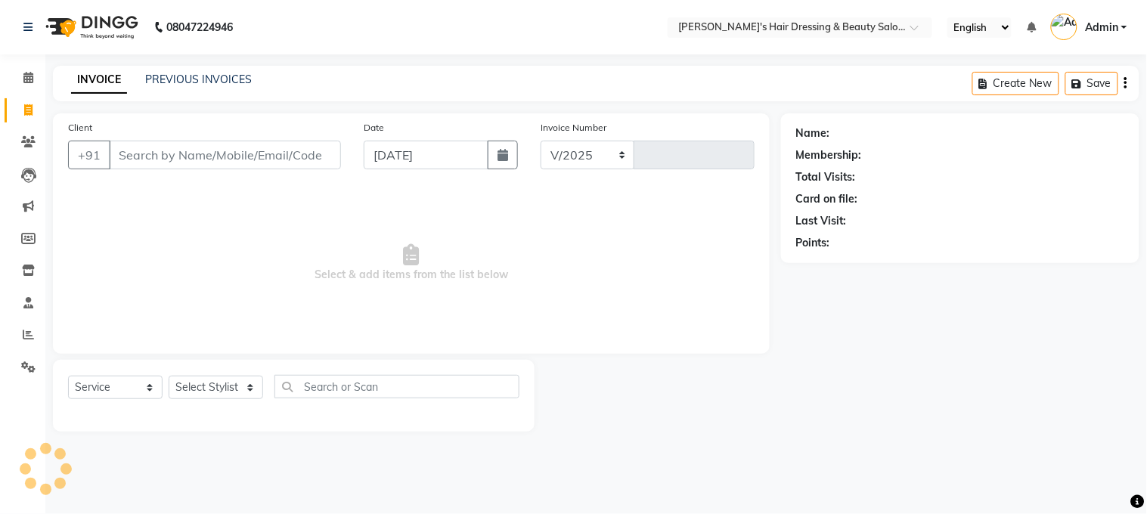
select select "4981"
type input "0203"
click at [209, 157] on input "Client" at bounding box center [225, 155] width 232 height 29
click at [26, 111] on icon at bounding box center [28, 109] width 8 height 11
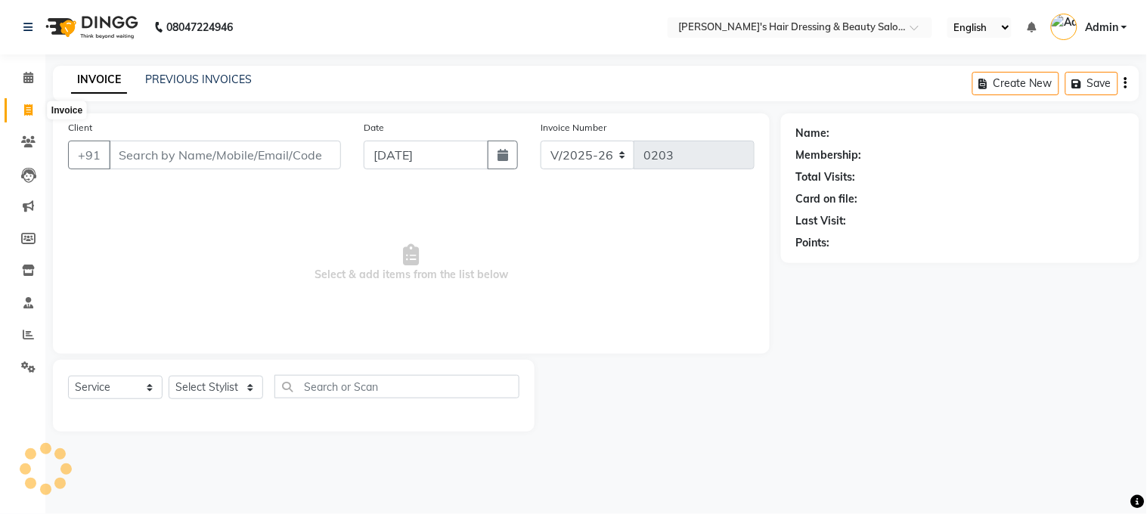
click at [26, 111] on icon at bounding box center [28, 109] width 8 height 11
select select "service"
click at [200, 160] on input "Client" at bounding box center [225, 155] width 232 height 29
